Goal: Task Accomplishment & Management: Complete application form

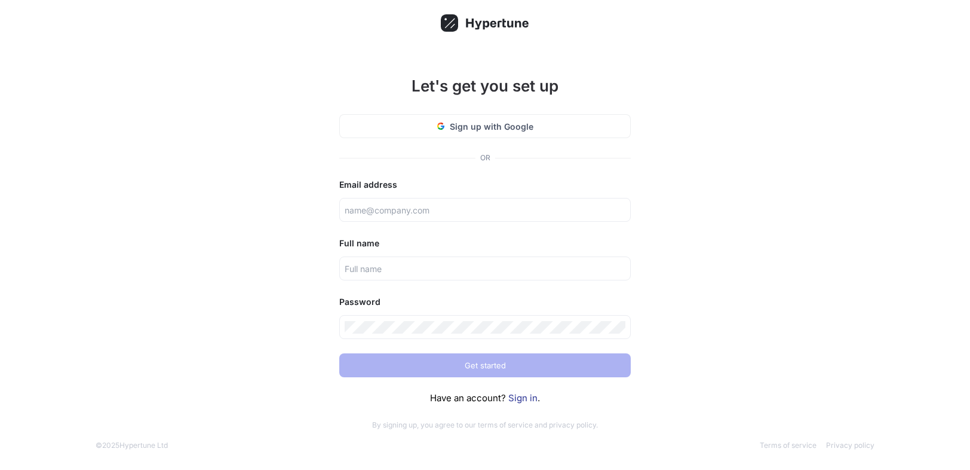
click at [524, 403] on link "Sign in" at bounding box center [523, 397] width 29 height 11
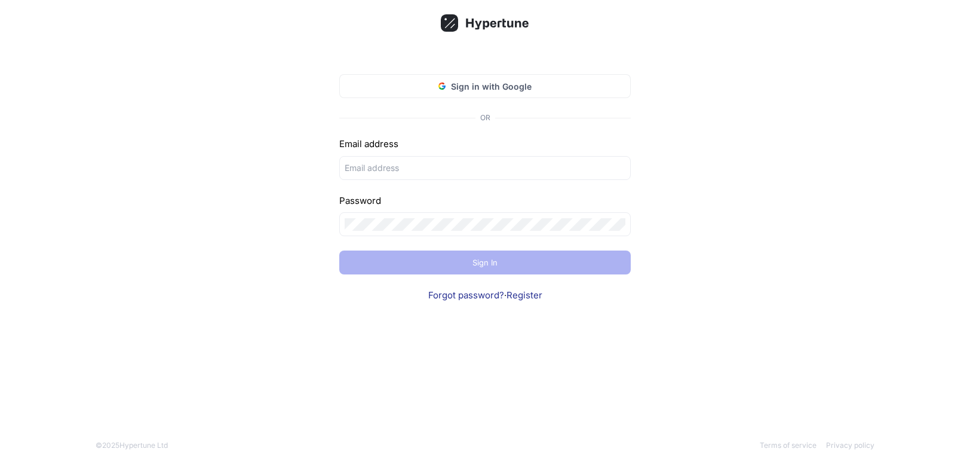
type input "https://hypertune-web.firebaseapp.com/__/auth/action?mode=resetpassword&oobcode…"
